Goal: Task Accomplishment & Management: Use online tool/utility

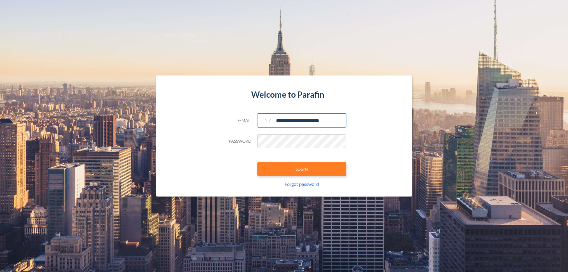
type input "**********"
click at [302, 169] on button "LOGIN" at bounding box center [301, 169] width 89 height 14
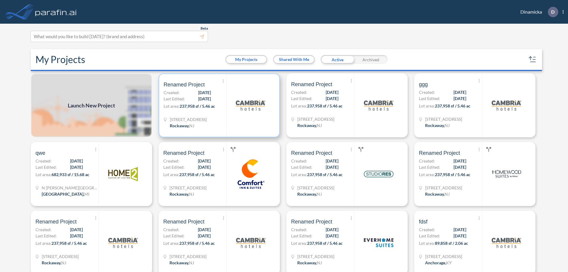
scroll to position [1, 0]
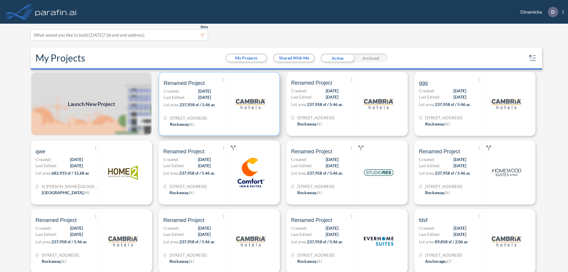
click at [218, 104] on p "Lot area: 237,958 sf / 5.46 ac" at bounding box center [195, 105] width 63 height 9
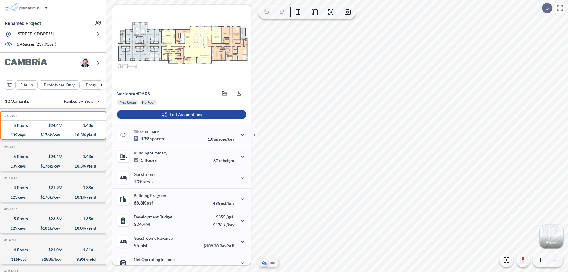
scroll to position [30, 0]
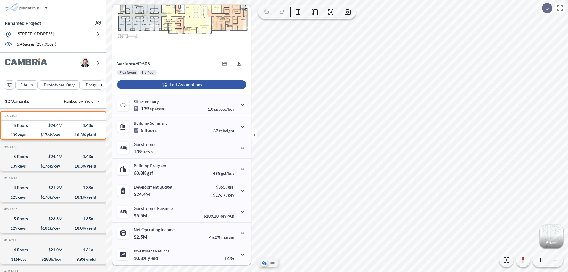
click at [181, 85] on div "button" at bounding box center [181, 84] width 129 height 9
